Goal: Transaction & Acquisition: Purchase product/service

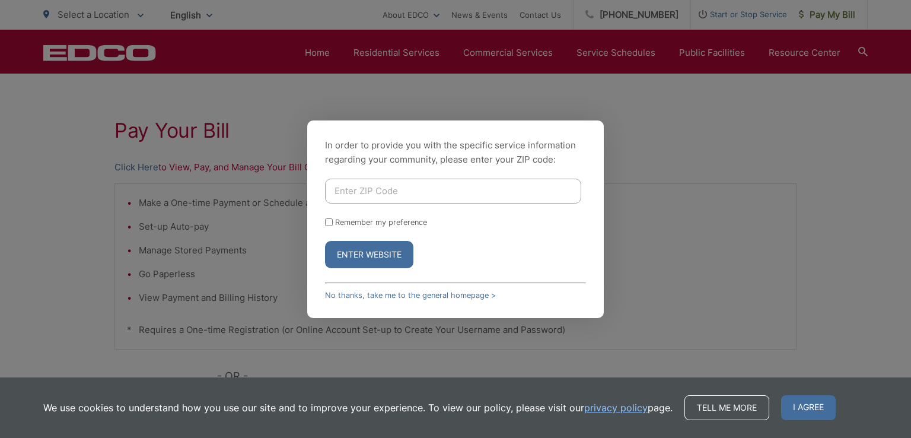
scroll to position [190, 0]
click at [412, 198] on input "Enter ZIP Code" at bounding box center [453, 191] width 256 height 25
type input "91950"
click at [328, 219] on input "Remember my preference" at bounding box center [329, 222] width 8 height 8
checkbox input "true"
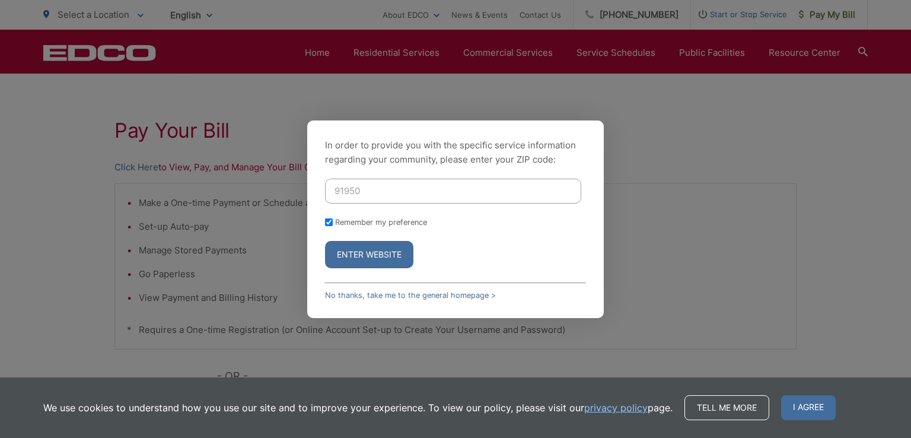
checkbox input "true"
click at [347, 250] on button "Enter Website" at bounding box center [369, 254] width 88 height 27
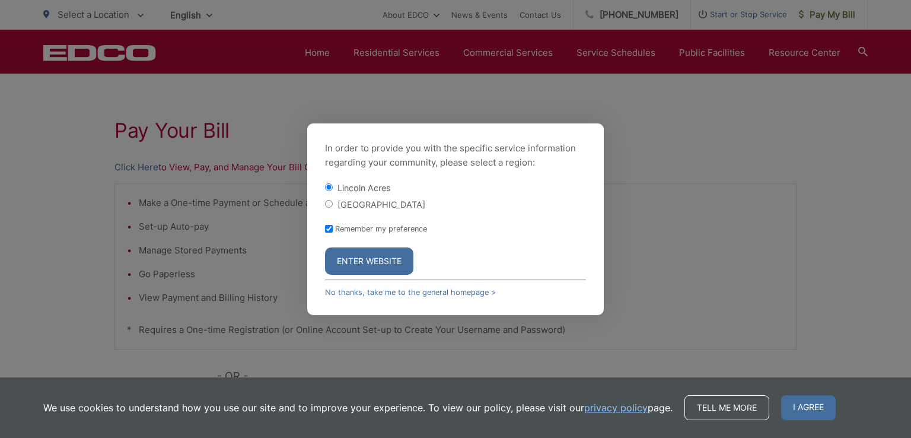
click at [329, 205] on input "[GEOGRAPHIC_DATA]" at bounding box center [329, 204] width 8 height 8
radio input "true"
click at [355, 262] on button "Enter Website" at bounding box center [369, 260] width 88 height 27
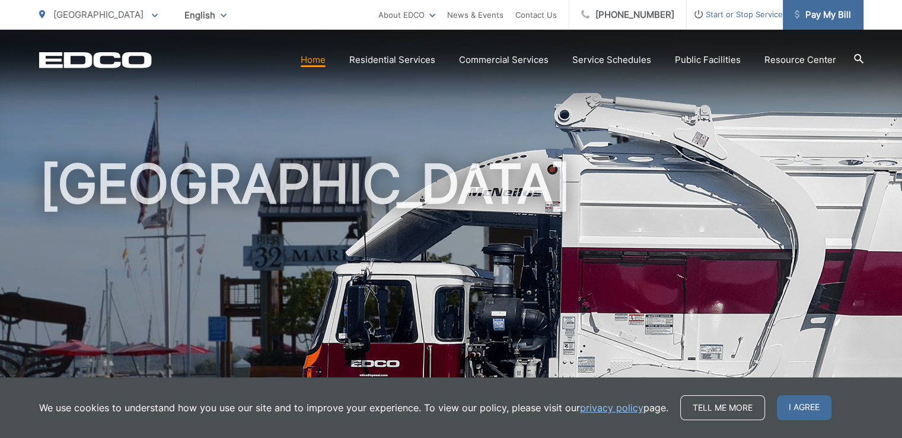
click at [845, 18] on span "Pay My Bill" at bounding box center [823, 15] width 56 height 14
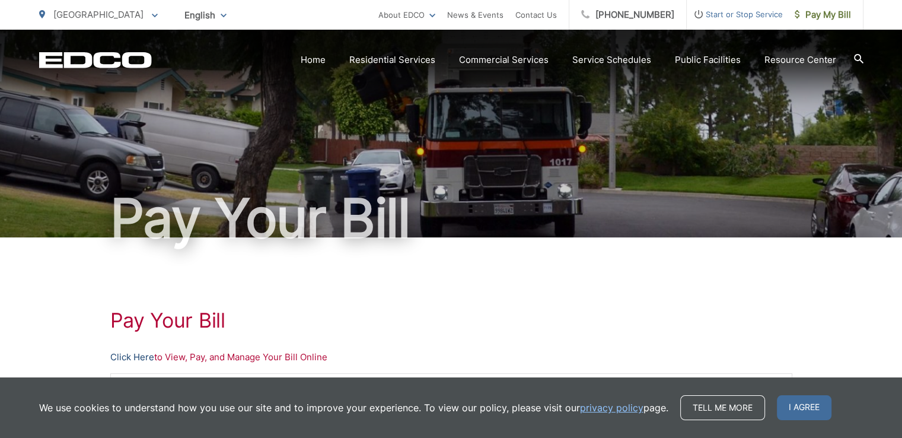
click at [135, 357] on link "Click Here" at bounding box center [132, 357] width 44 height 14
